Goal: Navigation & Orientation: Find specific page/section

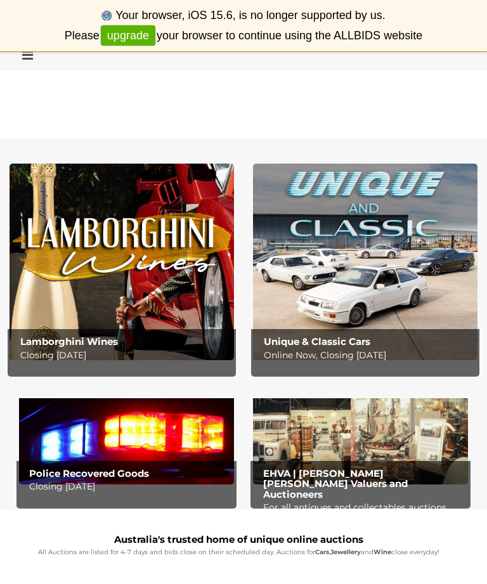
click at [25, 61] on icon at bounding box center [24, 55] width 17 height 13
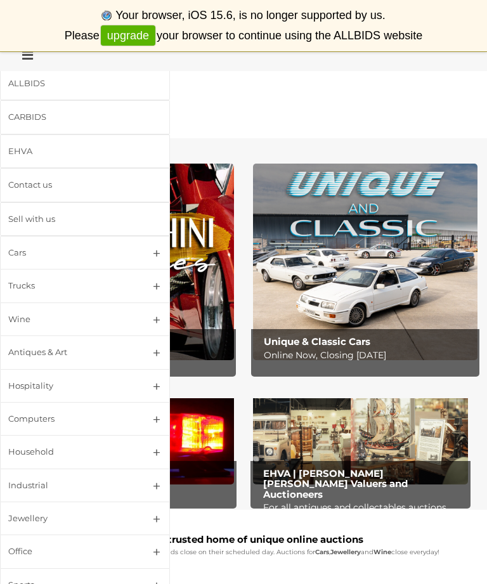
click at [26, 120] on div "CARBIDS" at bounding box center [69, 117] width 123 height 15
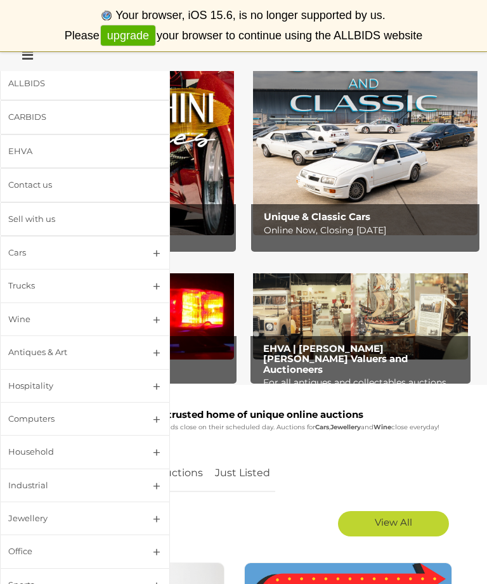
scroll to position [124, 0]
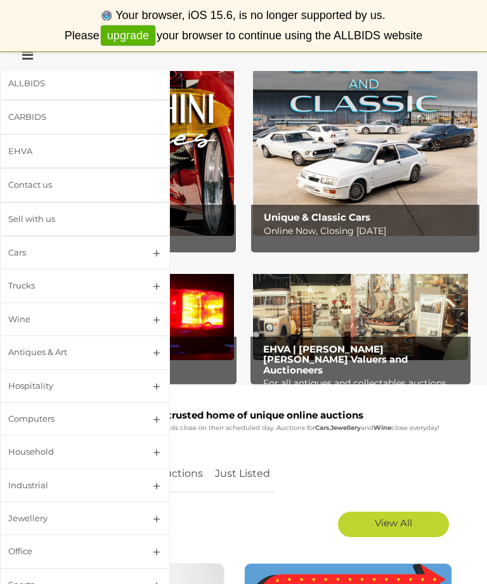
click at [210, 534] on div "View All" at bounding box center [234, 524] width 449 height 38
click at [192, 520] on div "View All" at bounding box center [234, 524] width 449 height 38
click at [30, 28] on div "Your browser, iOS 15.6, is no longer supported by us. Please upgrade your brows…" at bounding box center [243, 25] width 487 height 51
click at [19, 56] on icon at bounding box center [24, 55] width 17 height 13
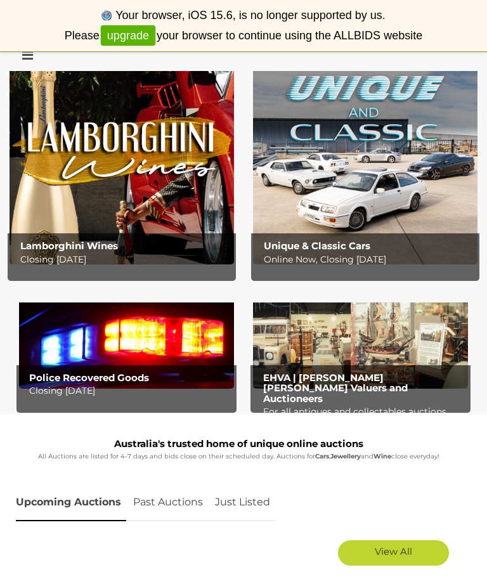
scroll to position [95, 0]
click at [49, 363] on img at bounding box center [126, 339] width 215 height 99
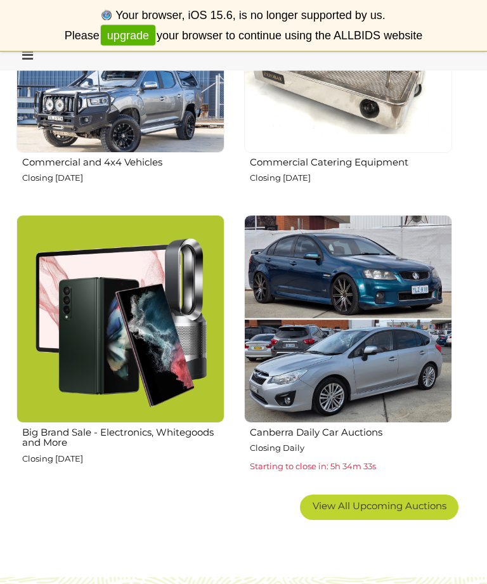
scroll to position [1284, 0]
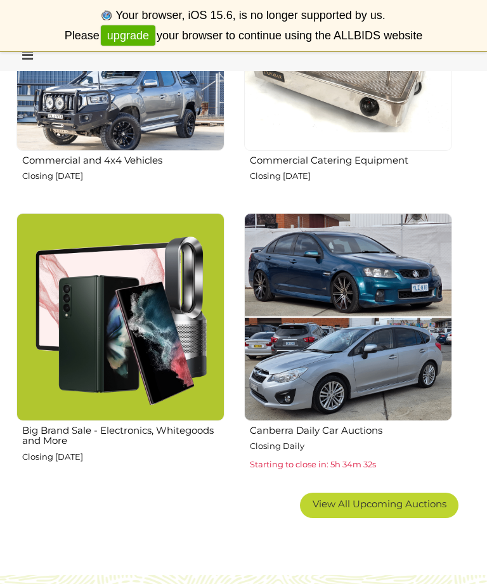
click at [103, 333] on img at bounding box center [120, 317] width 208 height 208
